Goal: Check status: Check status

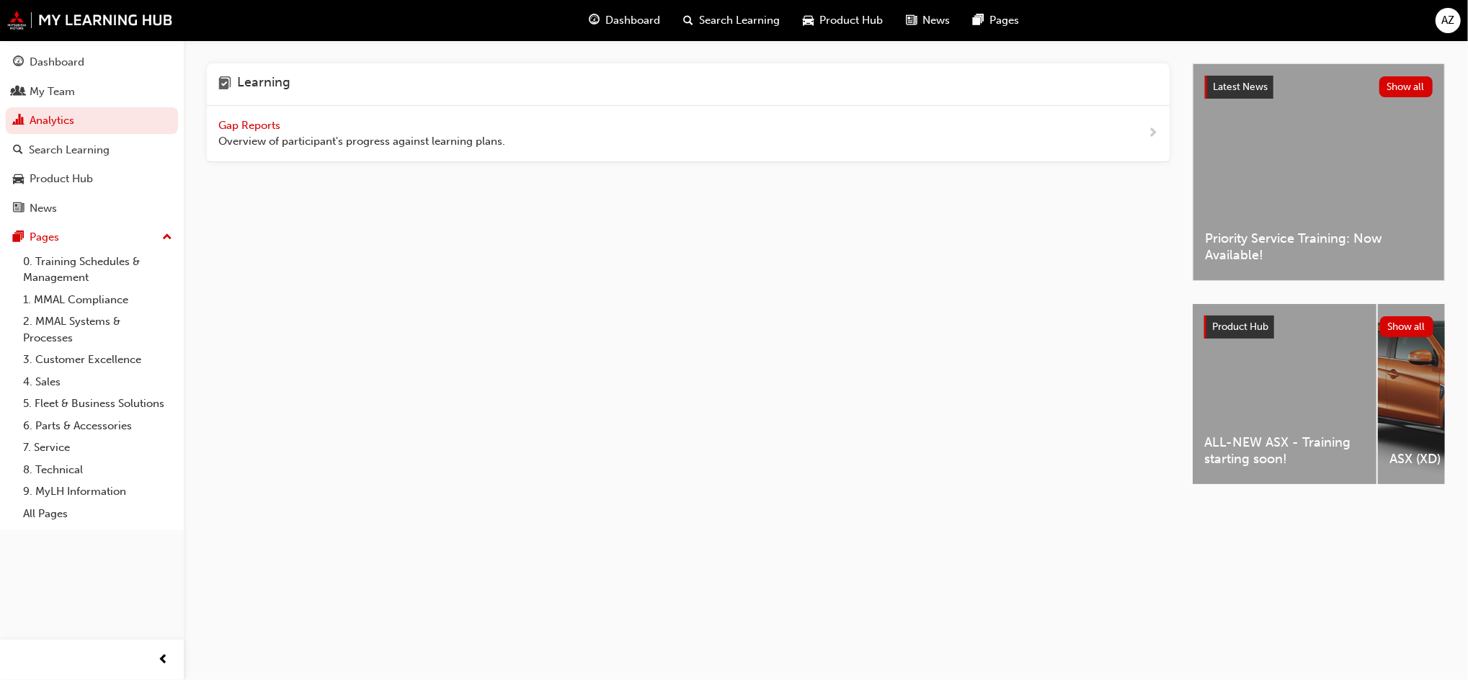
click at [257, 121] on span "Gap Reports" at bounding box center [250, 125] width 65 height 13
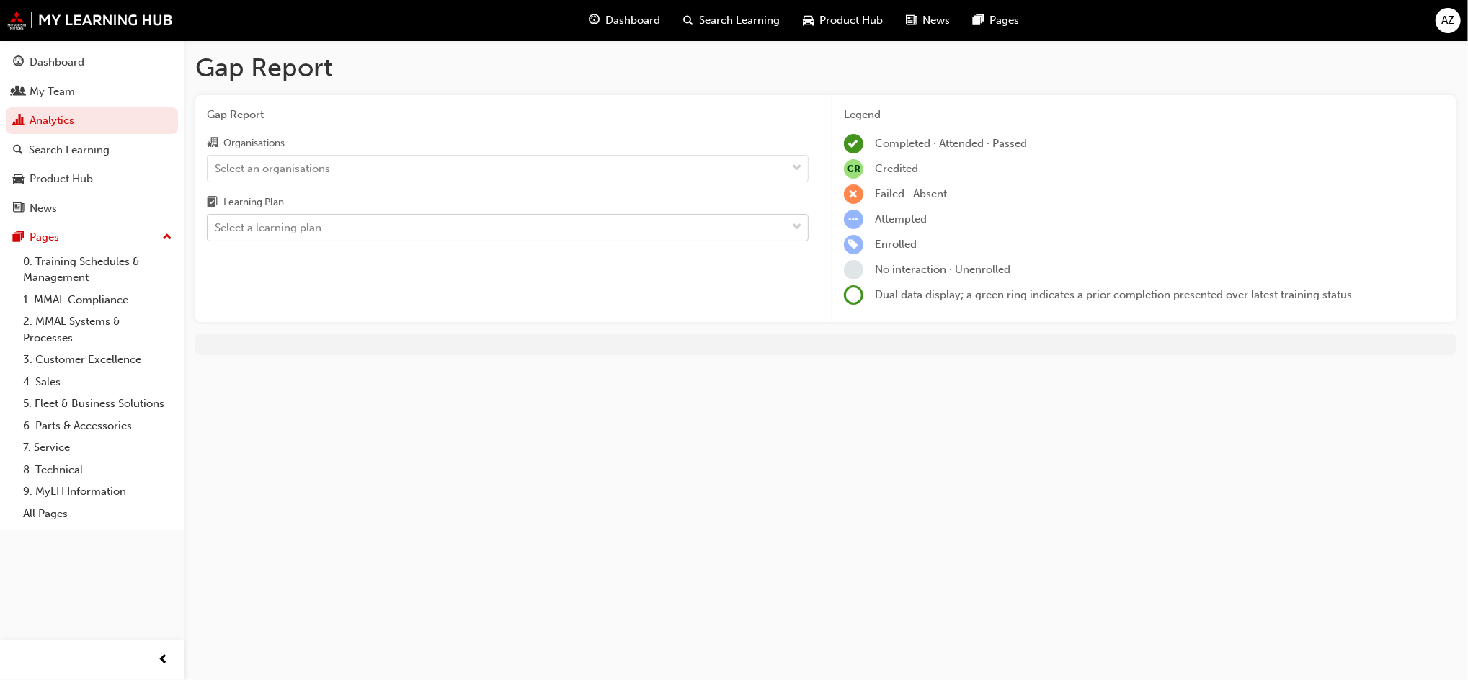
click at [329, 225] on div "Select a learning plan" at bounding box center [497, 227] width 579 height 25
click at [216, 225] on input "Learning Plan Select a learning plan" at bounding box center [215, 227] width 1 height 12
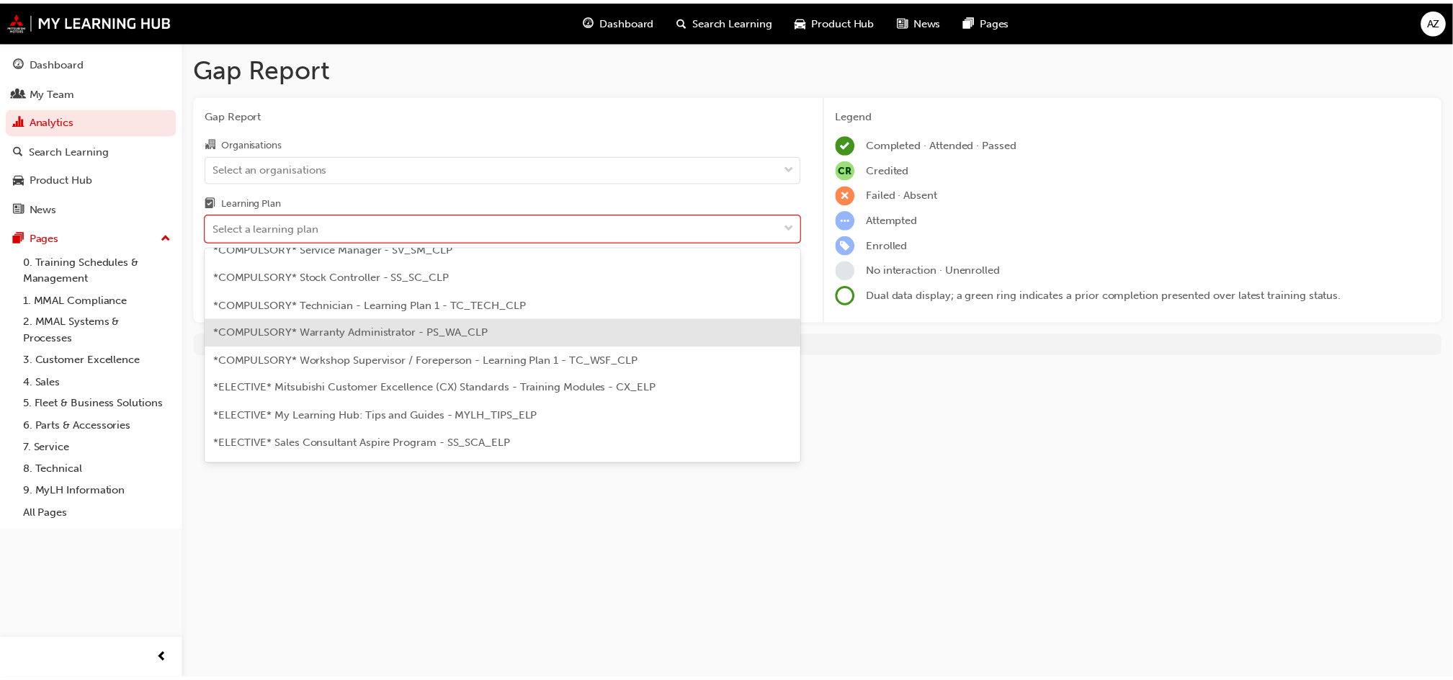
scroll to position [576, 0]
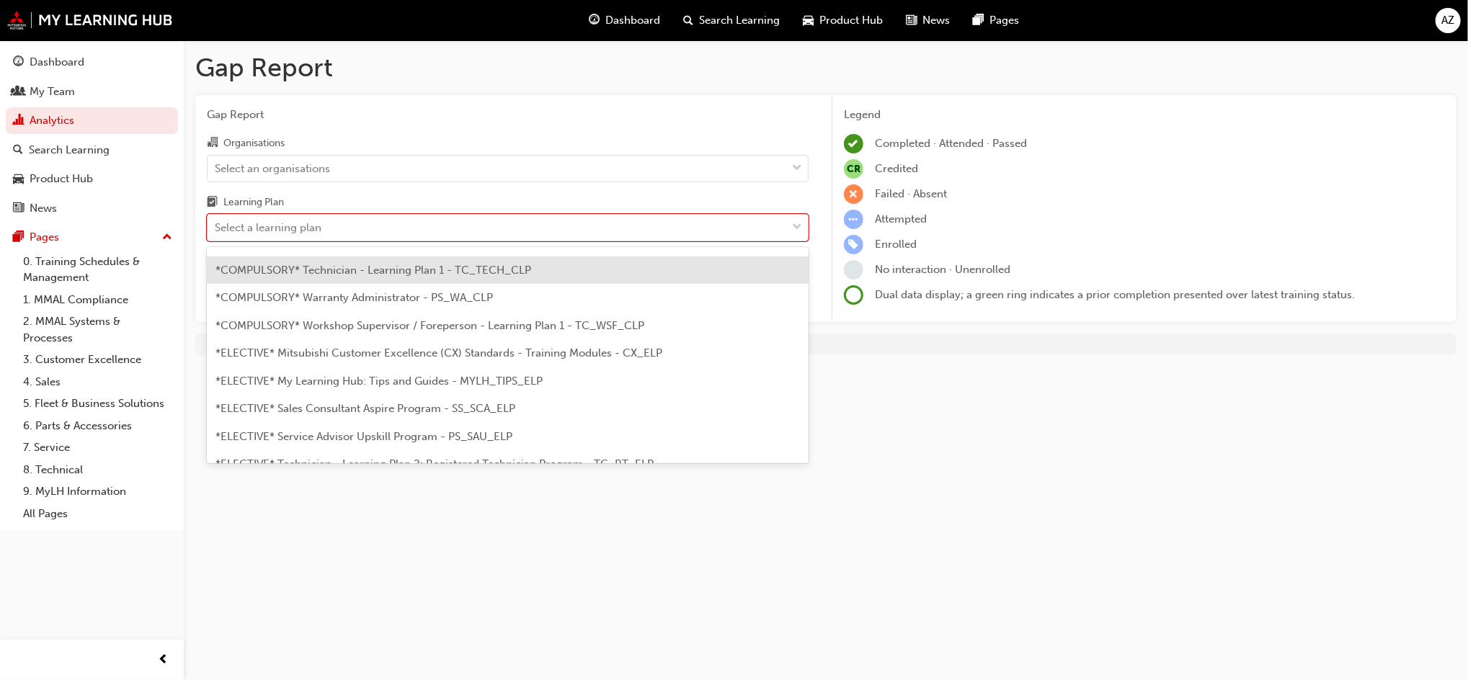
click at [452, 273] on span "*COMPULSORY* Technician - Learning Plan 1 - TC_TECH_CLP" at bounding box center [373, 270] width 316 height 13
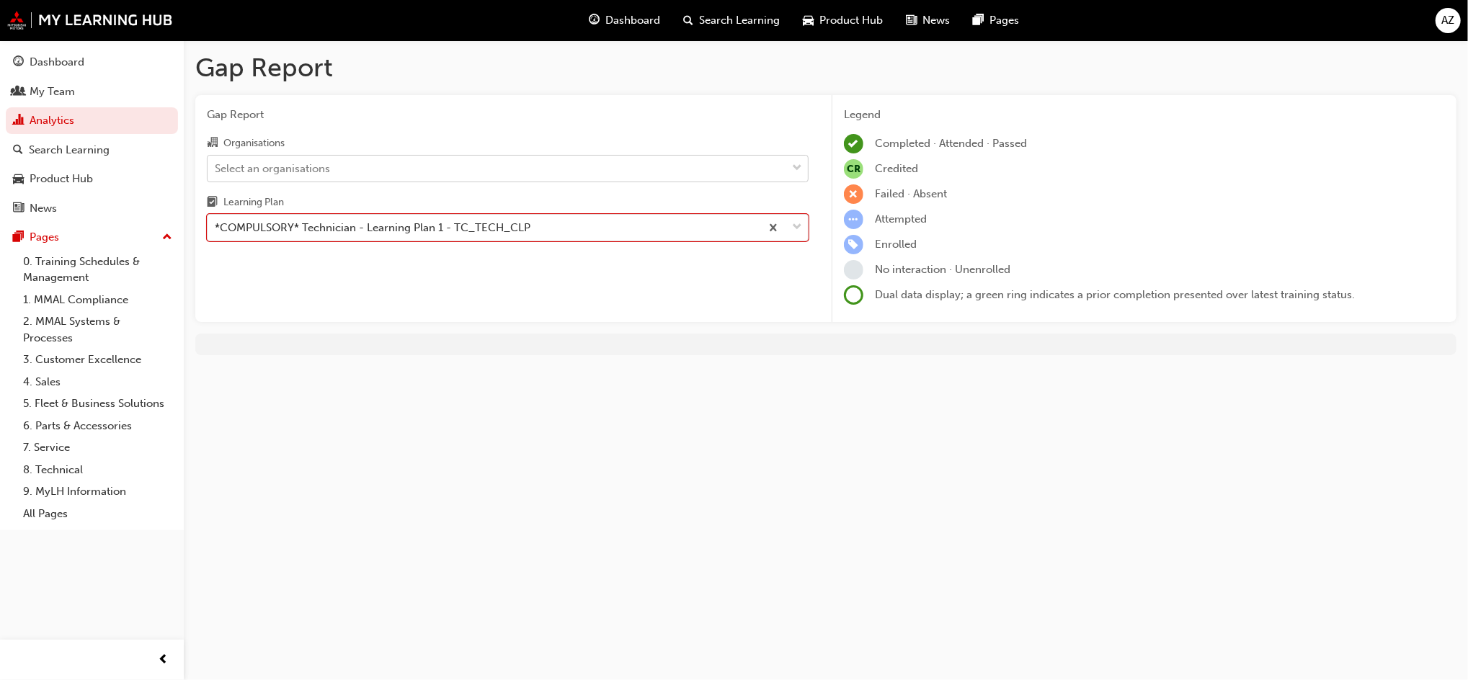
click at [446, 163] on div "Select an organisations" at bounding box center [497, 168] width 579 height 25
click at [216, 163] on input "Organisations Select an organisations" at bounding box center [215, 167] width 1 height 12
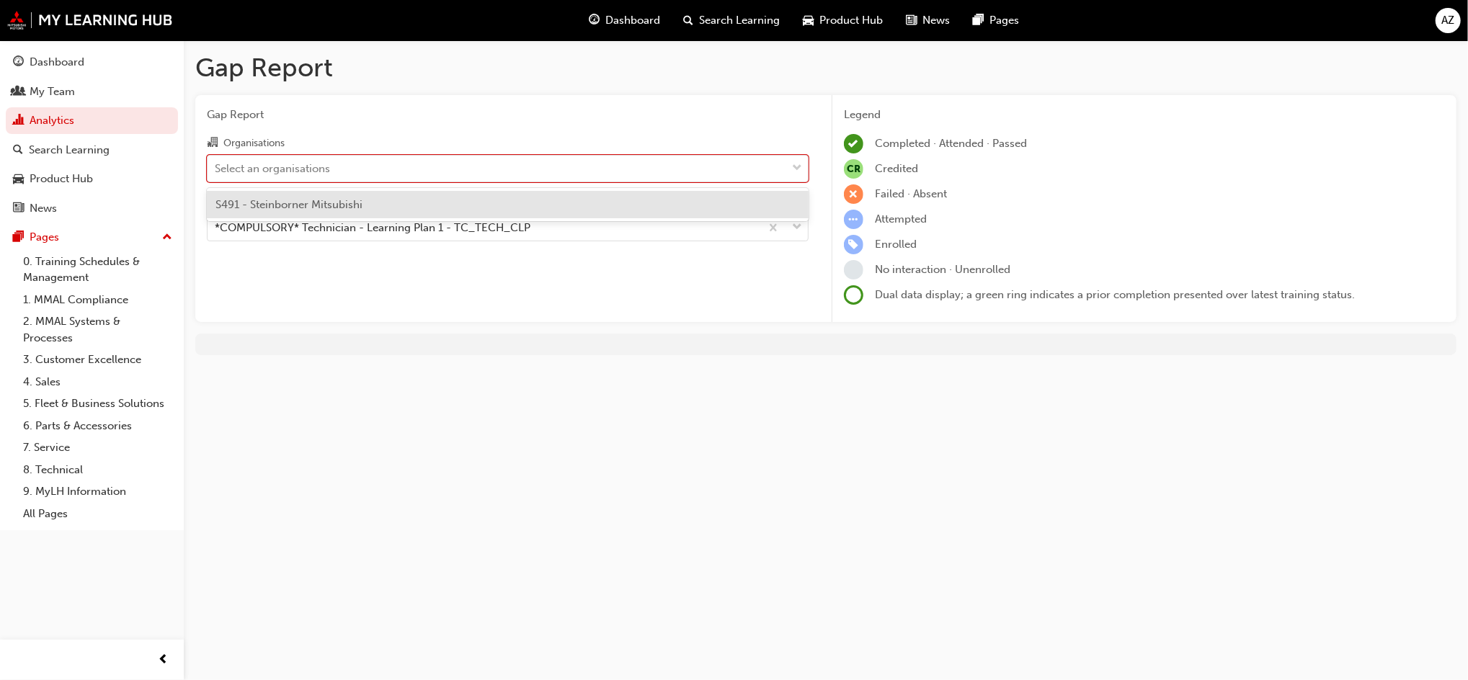
click at [364, 209] on div "S491 - Steinborner Mitsubishi" at bounding box center [508, 205] width 602 height 28
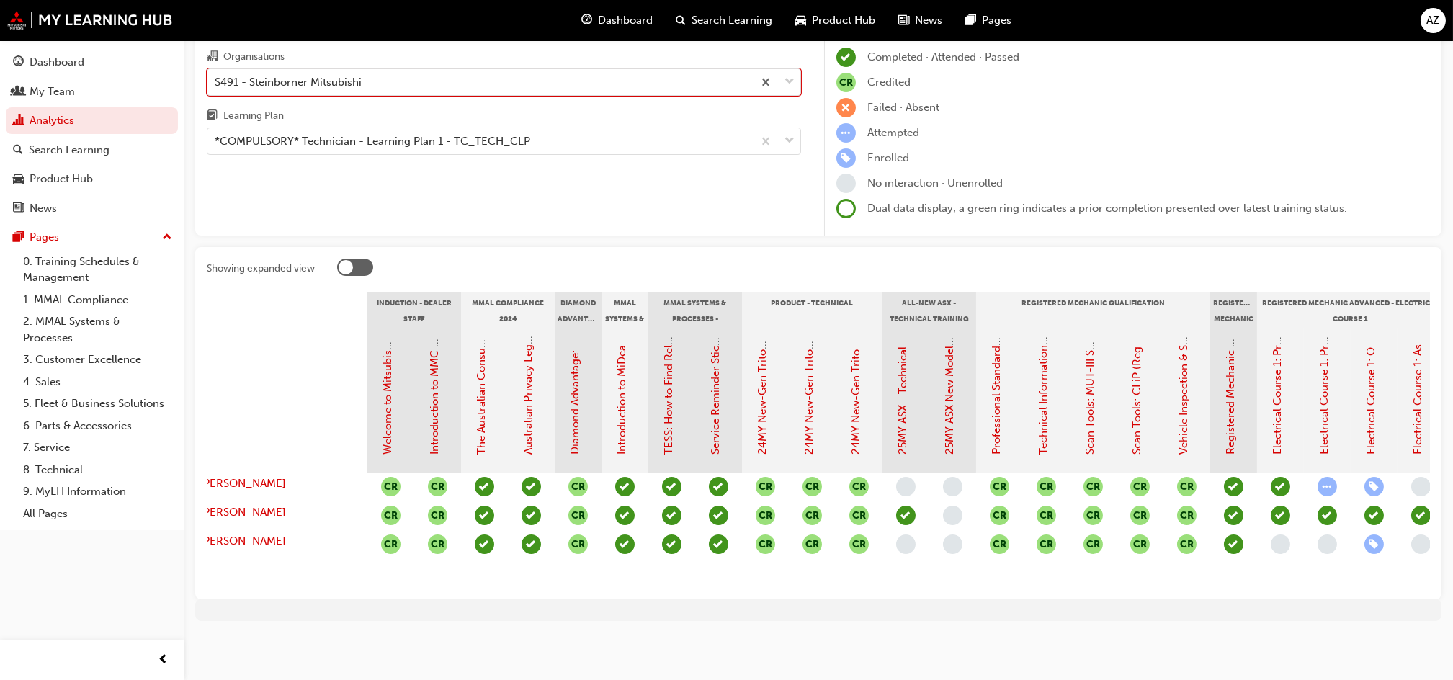
scroll to position [0, 36]
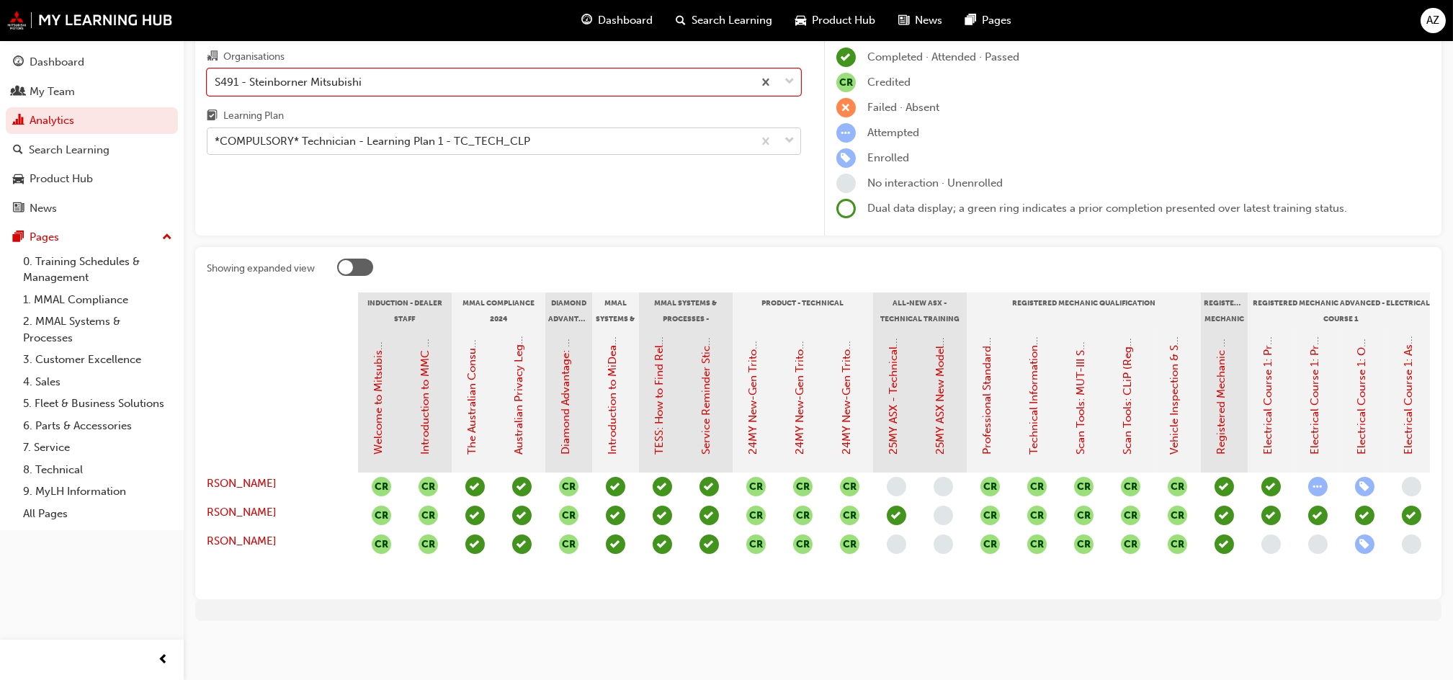
click at [307, 135] on div "*COMPULSORY* Technician - Learning Plan 1 - TC_TECH_CLP" at bounding box center [480, 141] width 545 height 25
click at [216, 135] on input "Learning Plan *COMPULSORY* Technician - Learning Plan 1 - TC_TECH_CLP" at bounding box center [215, 141] width 1 height 12
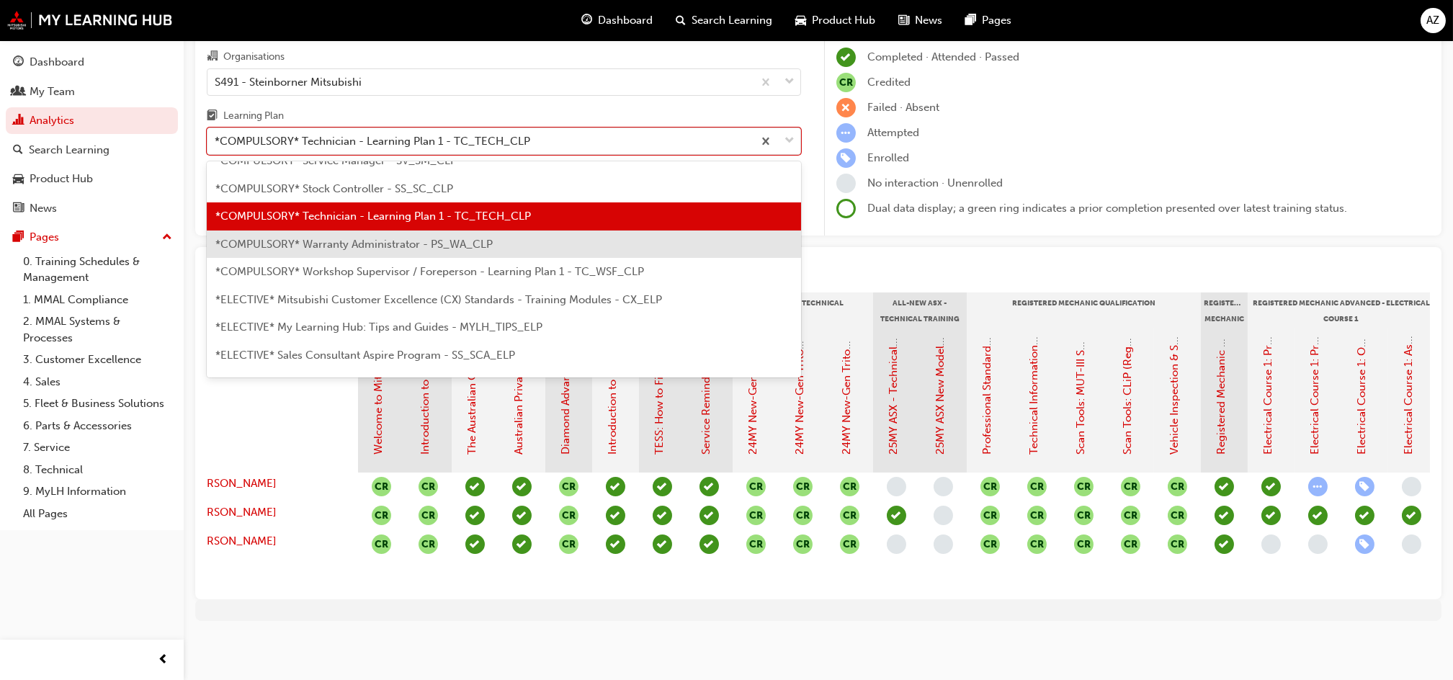
scroll to position [537, 0]
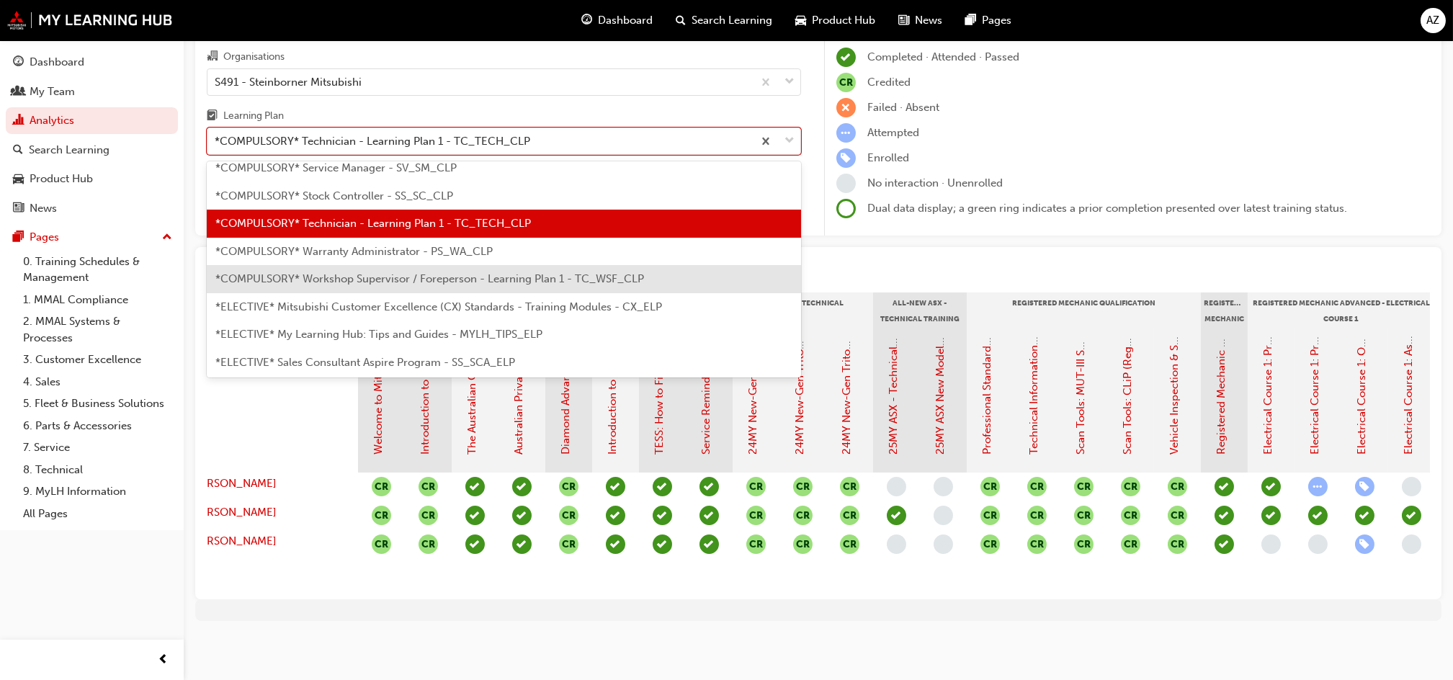
click at [401, 272] on span "*COMPULSORY* Workshop Supervisor / Foreperson - Learning Plan 1 - TC_WSF_CLP" at bounding box center [429, 278] width 429 height 13
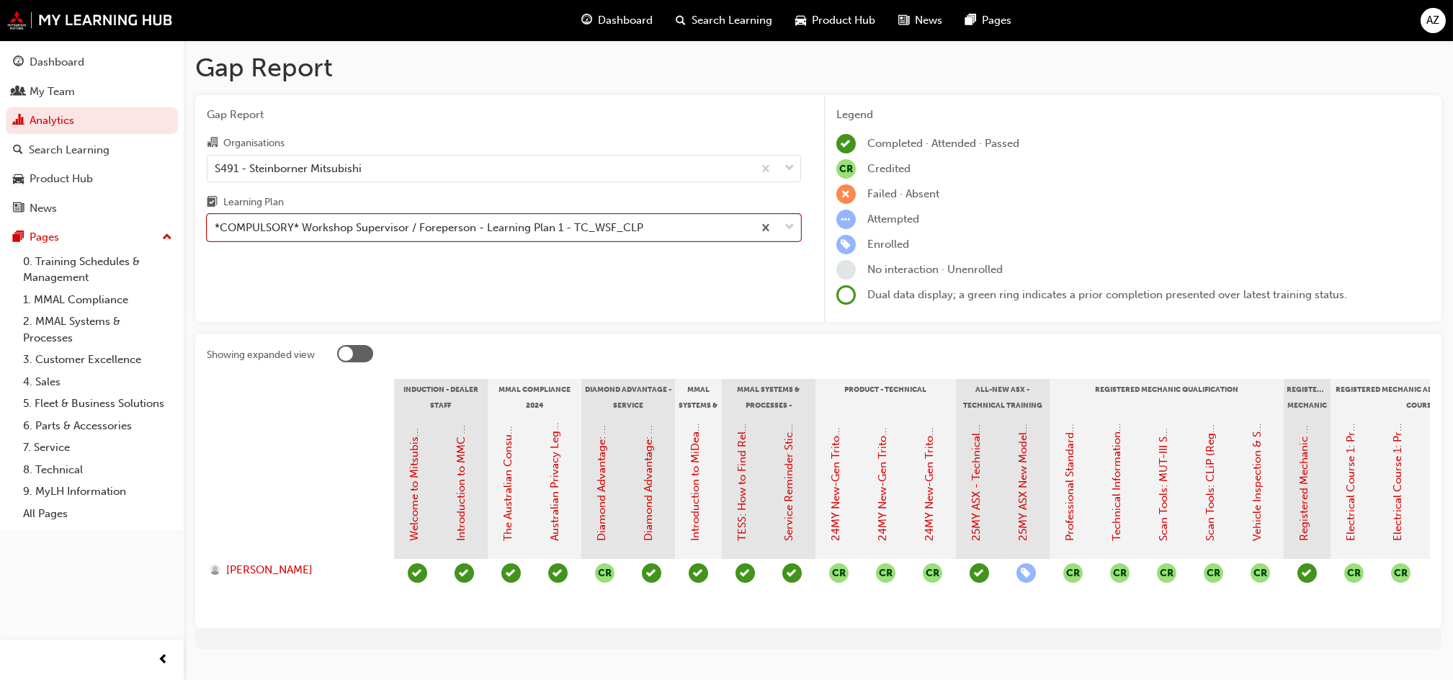
click at [394, 209] on div "Learning Plan" at bounding box center [504, 204] width 594 height 21
click at [216, 221] on input "Learning Plan option *COMPULSORY* Workshop Supervisor / Foreperson - Learning P…" at bounding box center [215, 227] width 1 height 12
click at [396, 231] on div "*COMPULSORY* Workshop Supervisor / Foreperson - Learning Plan 1 - TC_WSF_CLP" at bounding box center [429, 228] width 429 height 17
click at [216, 231] on input "Learning Plan option *COMPULSORY* Workshop Supervisor / Foreperson - Learning P…" at bounding box center [215, 227] width 1 height 12
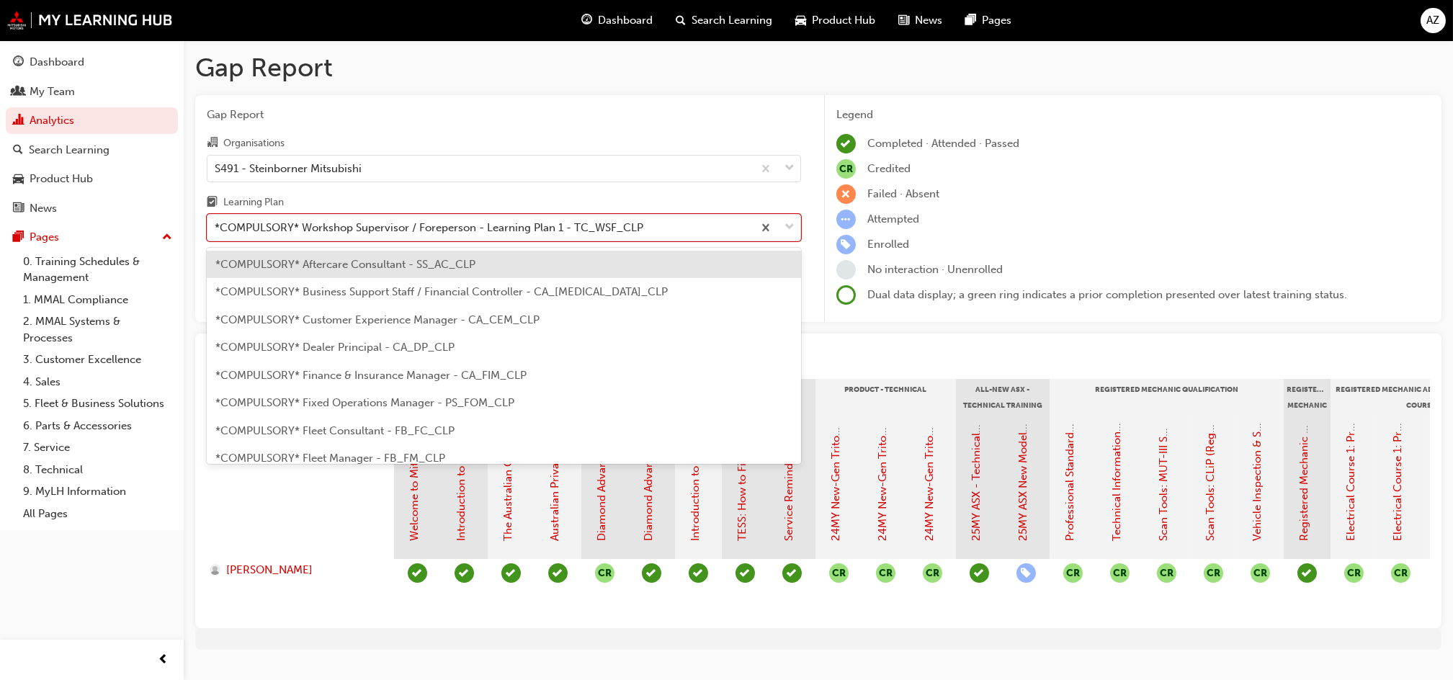
scroll to position [463, 0]
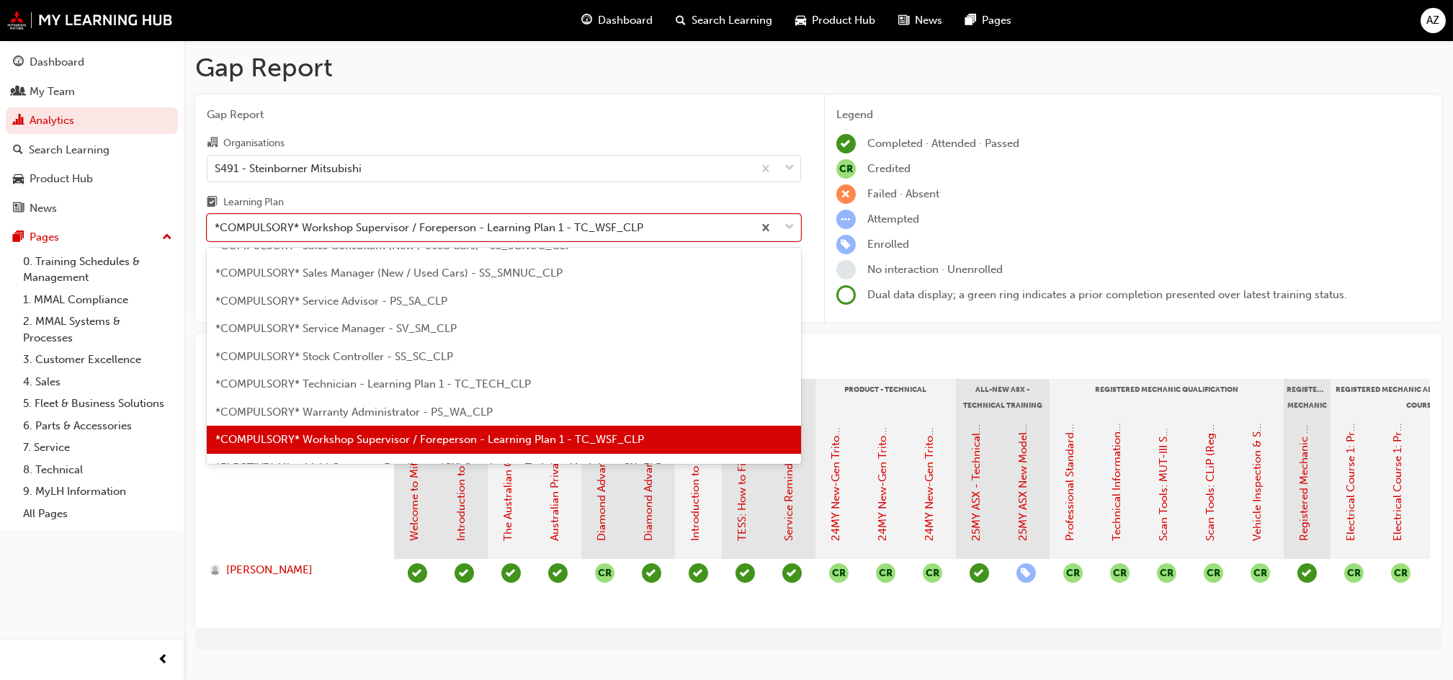
click at [432, 381] on span "*COMPULSORY* Technician - Learning Plan 1 - TC_TECH_CLP" at bounding box center [373, 384] width 316 height 13
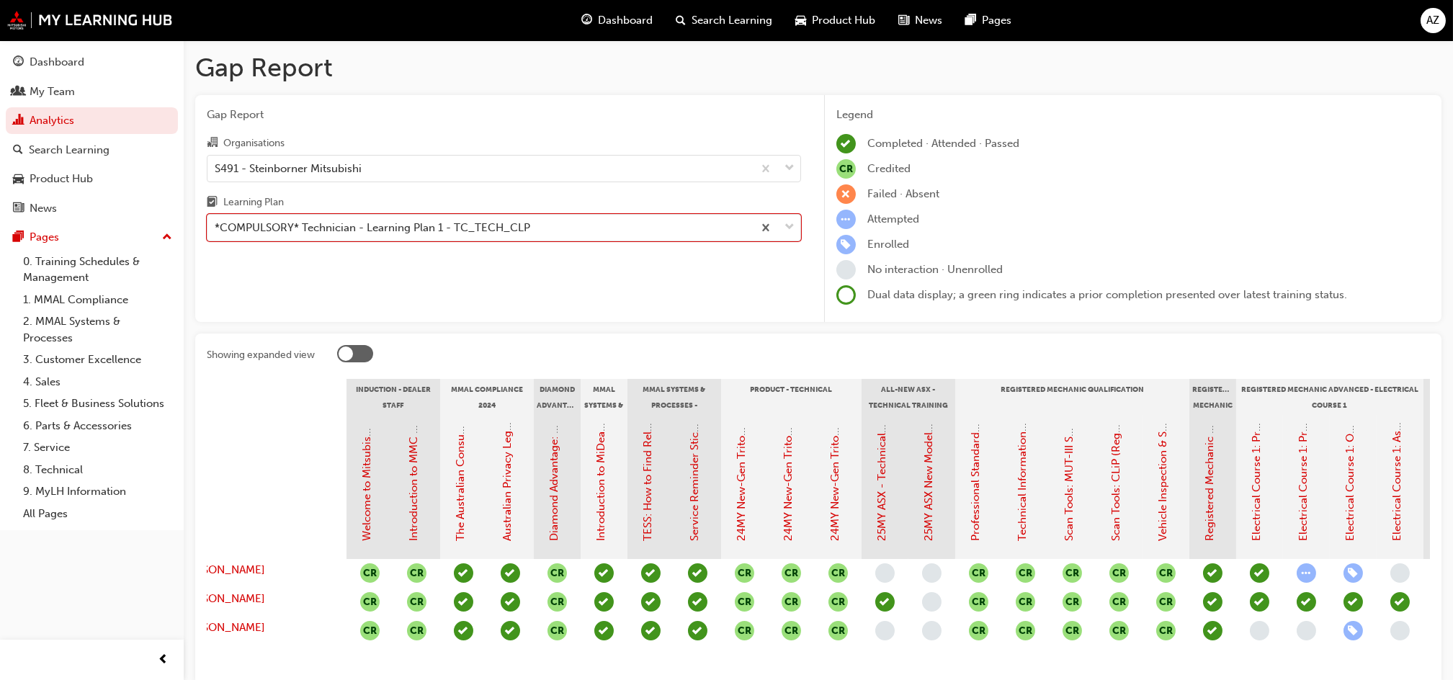
scroll to position [0, 30]
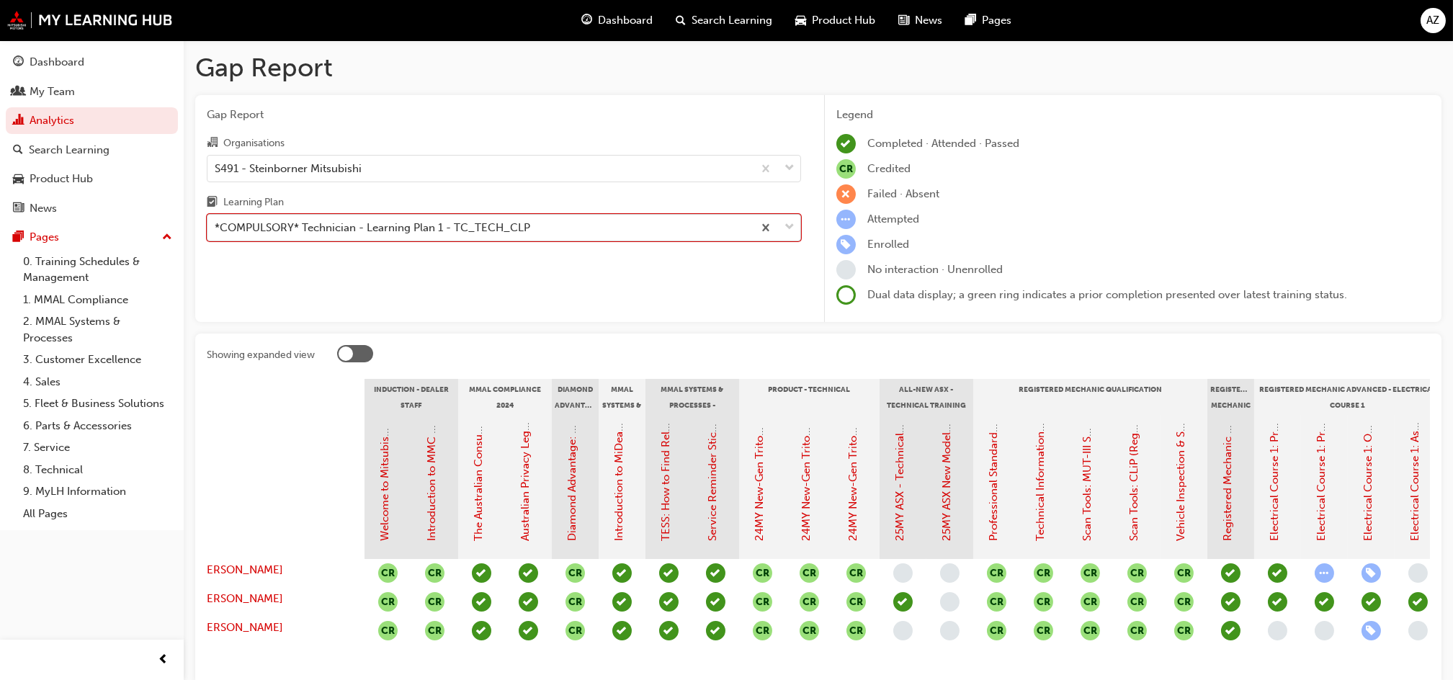
click at [447, 232] on div "*COMPULSORY* Technician - Learning Plan 1 - TC_TECH_CLP" at bounding box center [373, 228] width 316 height 17
click at [216, 232] on input "Learning Plan option *COMPULSORY* Technician - Learning Plan 1 - TC_TECH_CLP, s…" at bounding box center [215, 227] width 1 height 12
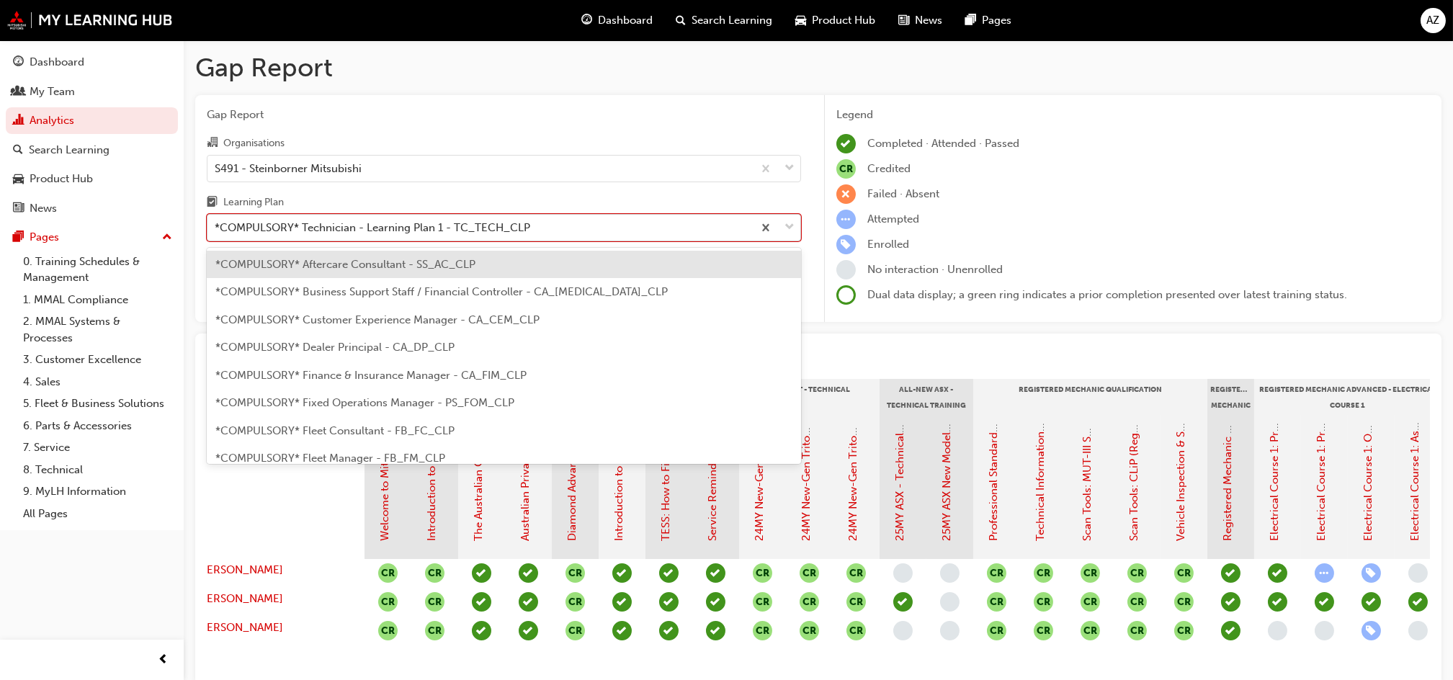
scroll to position [407, 0]
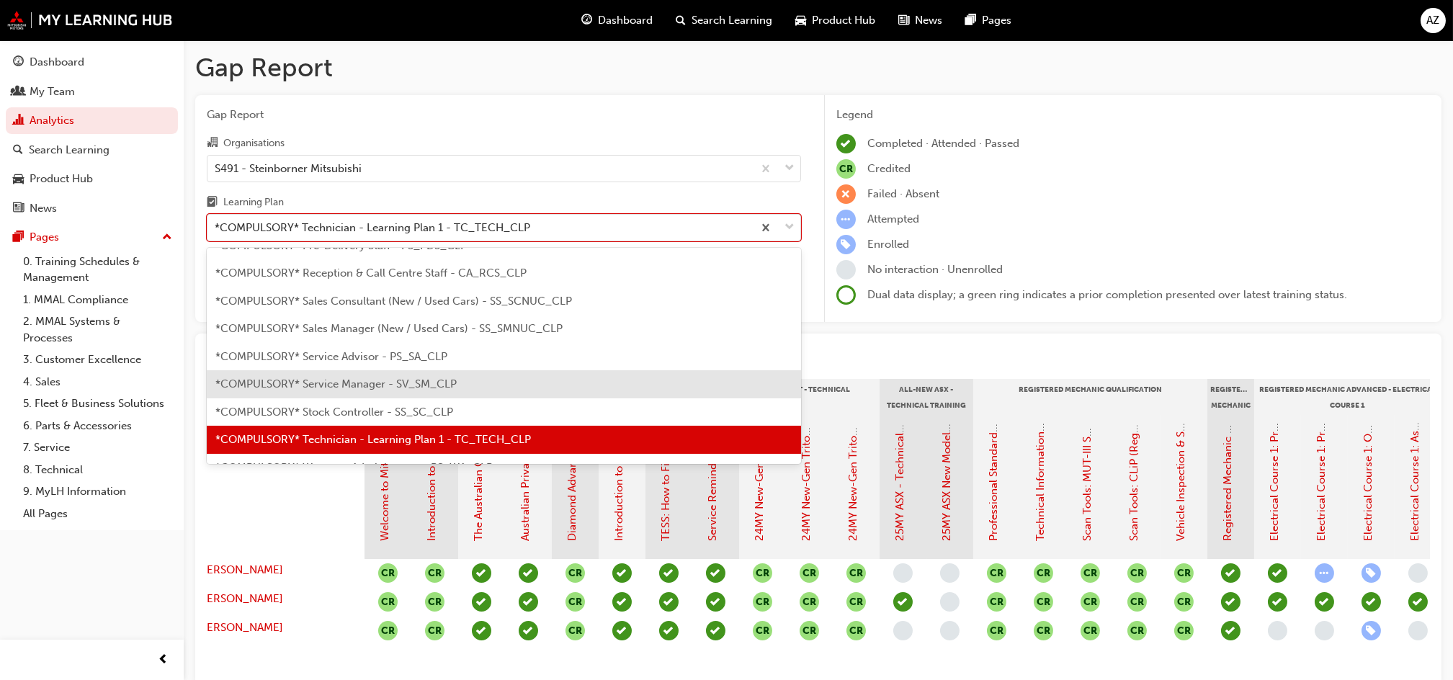
click at [455, 378] on span "*COMPULSORY* Service Manager - SV_SM_CLP" at bounding box center [335, 384] width 241 height 13
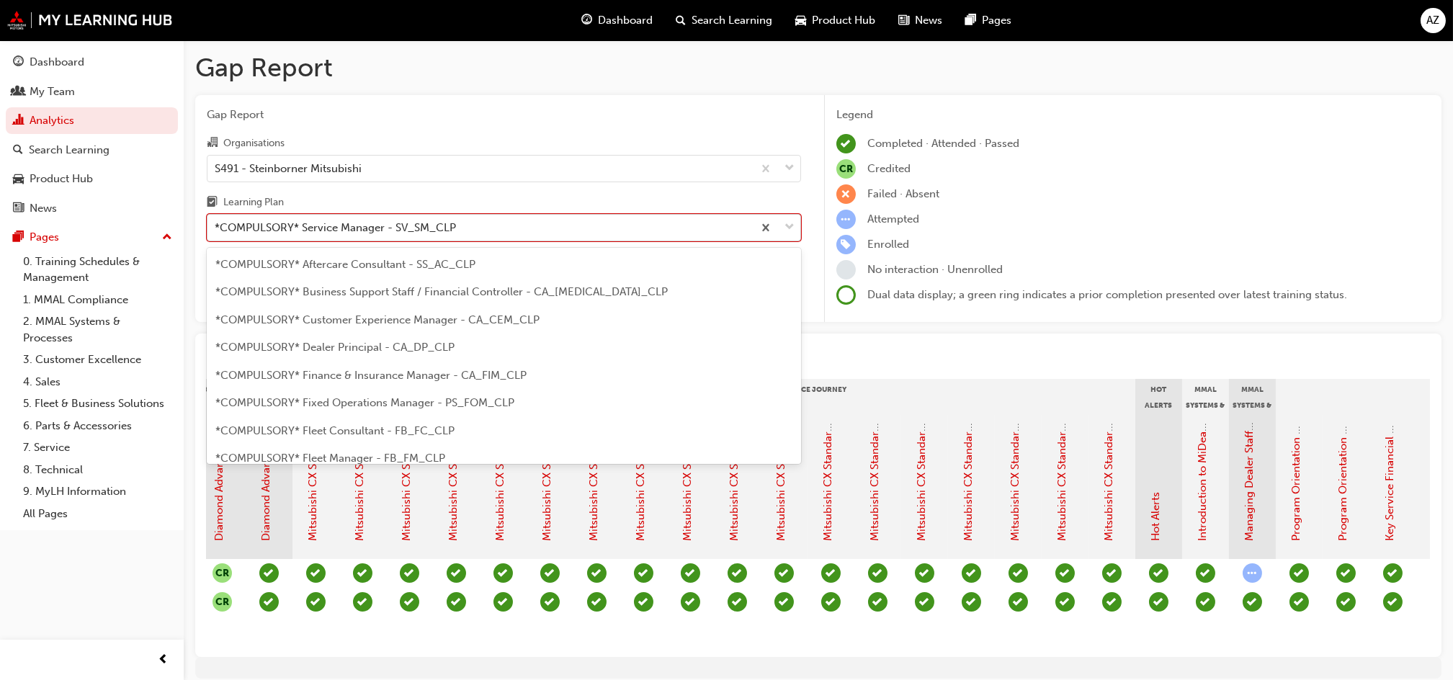
click at [424, 215] on div "*COMPULSORY* Service Manager - SV_SM_CLP" at bounding box center [480, 227] width 545 height 25
click at [216, 221] on input "Learning Plan option *COMPULSORY* Service Manager - SV_SM_CLP, selected. option…" at bounding box center [215, 227] width 1 height 12
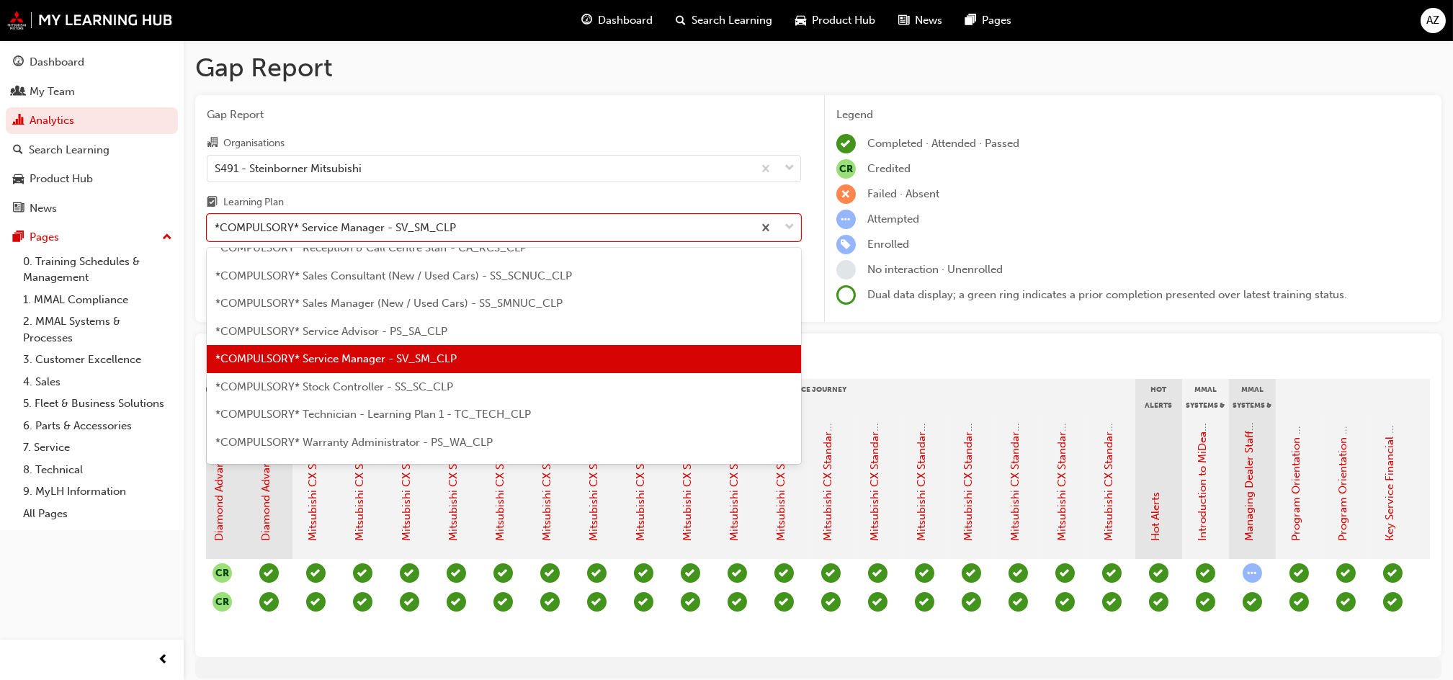
scroll to position [496, 0]
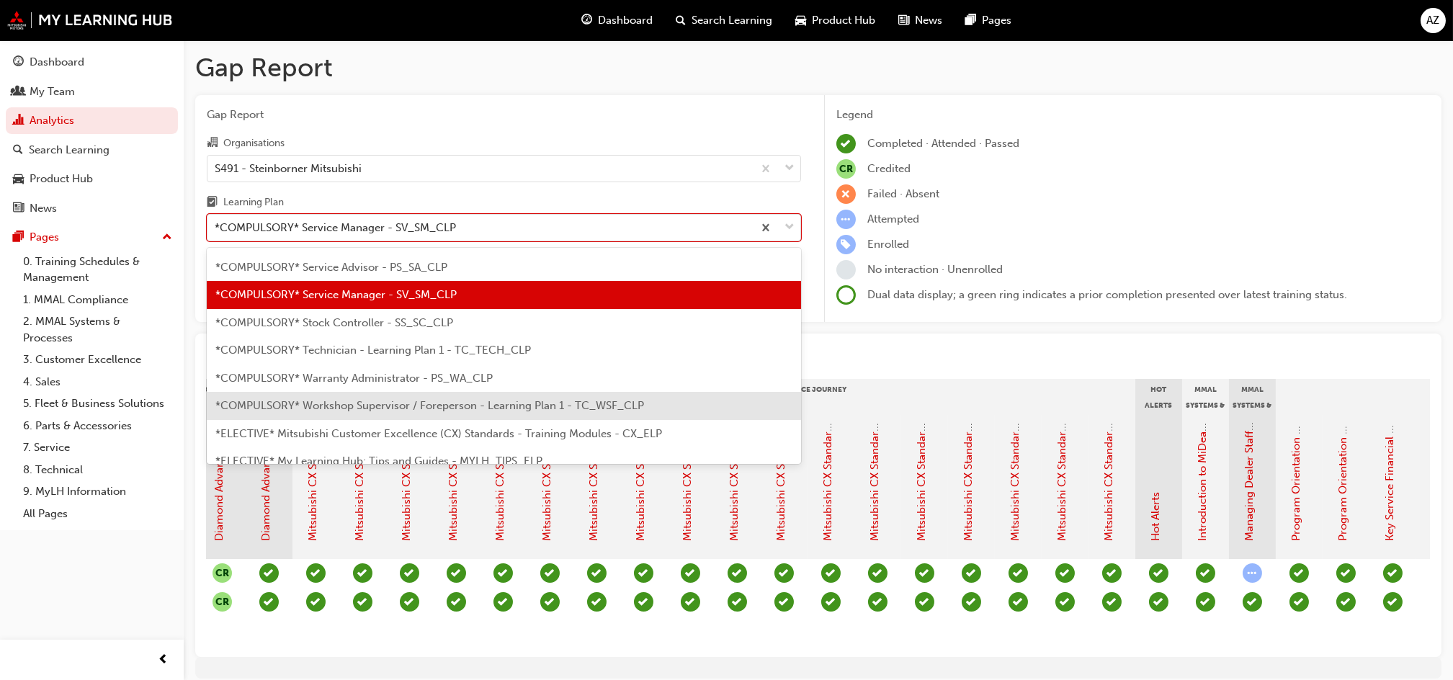
click at [454, 406] on span "*COMPULSORY* Workshop Supervisor / Foreperson - Learning Plan 1 - TC_WSF_CLP" at bounding box center [429, 405] width 429 height 13
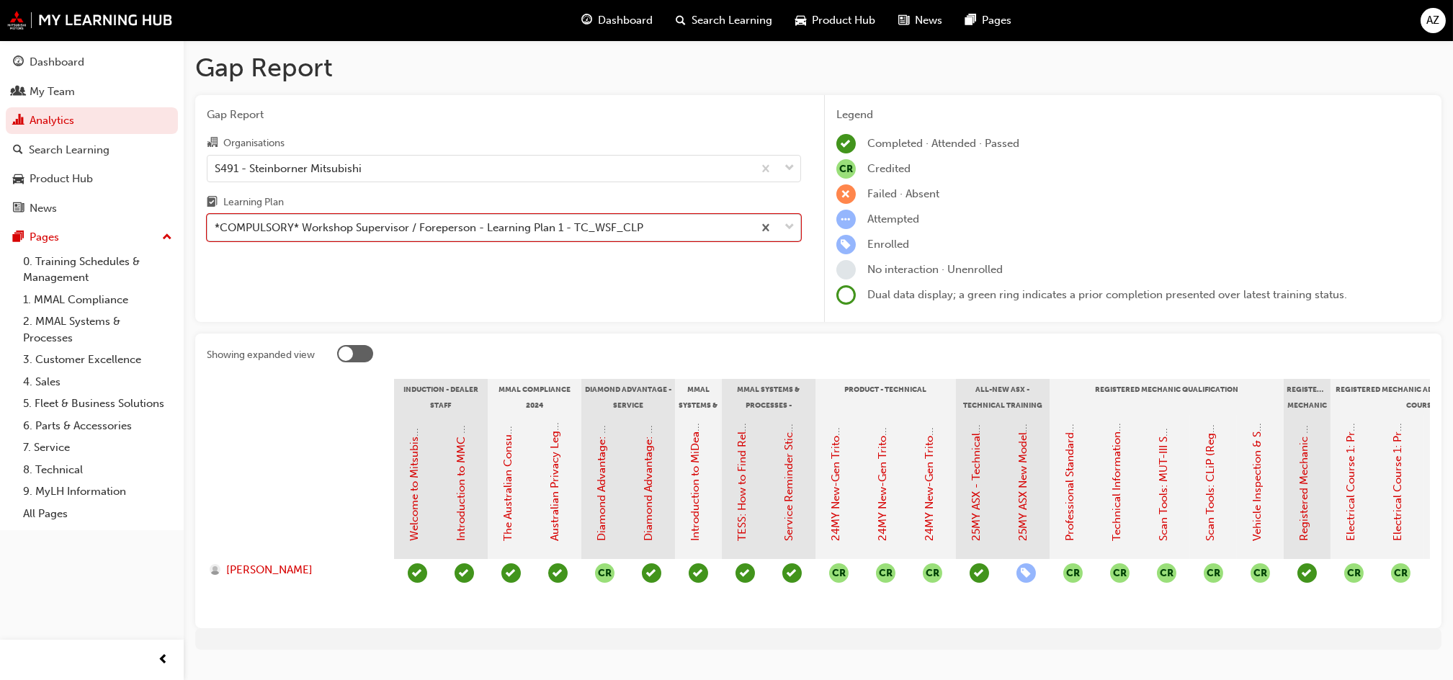
drag, startPoint x: 474, startPoint y: 206, endPoint x: 478, endPoint y: 221, distance: 14.9
click at [474, 206] on div "Learning Plan" at bounding box center [504, 204] width 594 height 21
click at [216, 221] on input "Learning Plan option *COMPULSORY* Workshop Supervisor / Foreperson - Learning P…" at bounding box center [215, 227] width 1 height 12
click at [478, 231] on div "*COMPULSORY* Workshop Supervisor / Foreperson - Learning Plan 1 - TC_WSF_CLP" at bounding box center [429, 228] width 429 height 17
click at [216, 231] on input "Learning Plan option *COMPULSORY* Workshop Supervisor / Foreperson - Learning P…" at bounding box center [215, 227] width 1 height 12
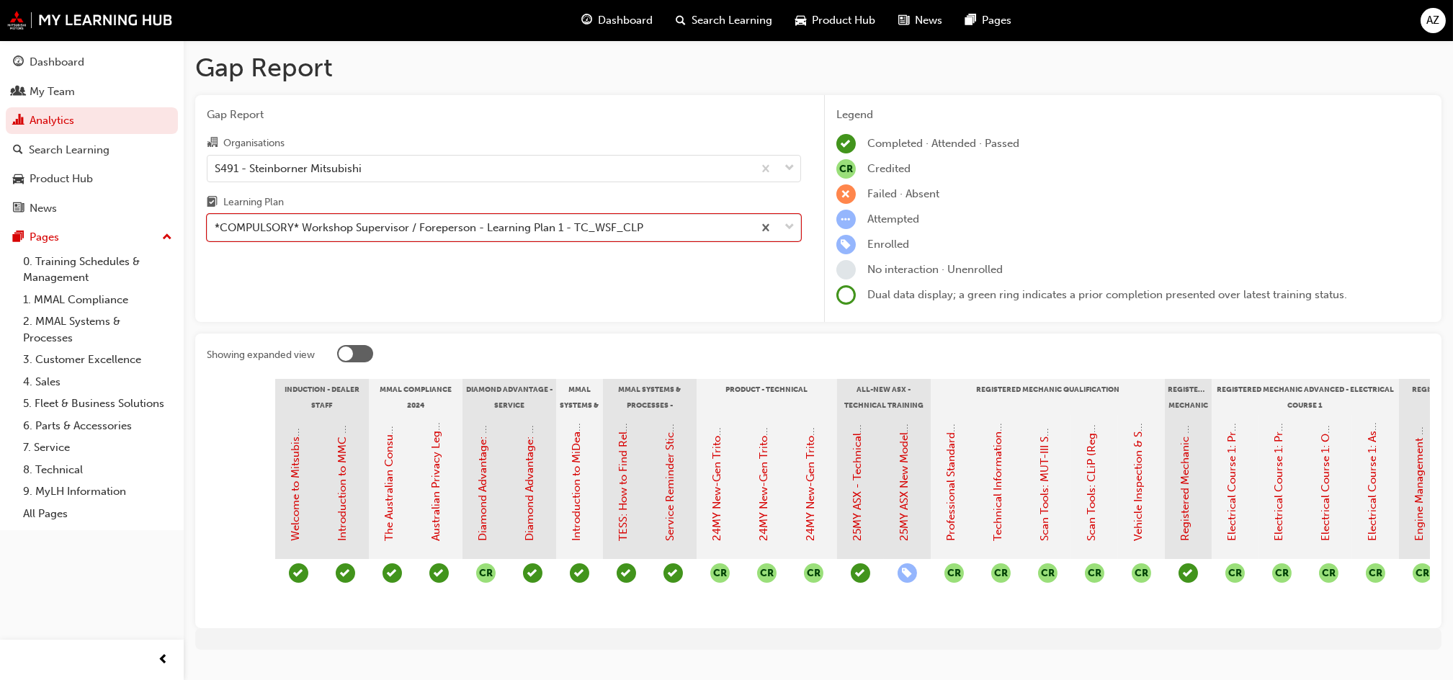
scroll to position [0, 121]
